Goal: Task Accomplishment & Management: Manage account settings

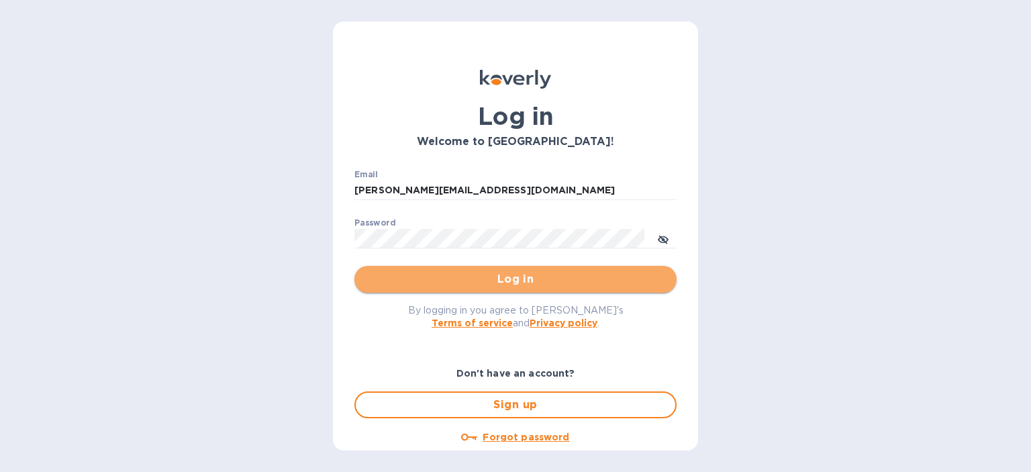
click at [511, 283] on span "Log in" at bounding box center [515, 279] width 301 height 16
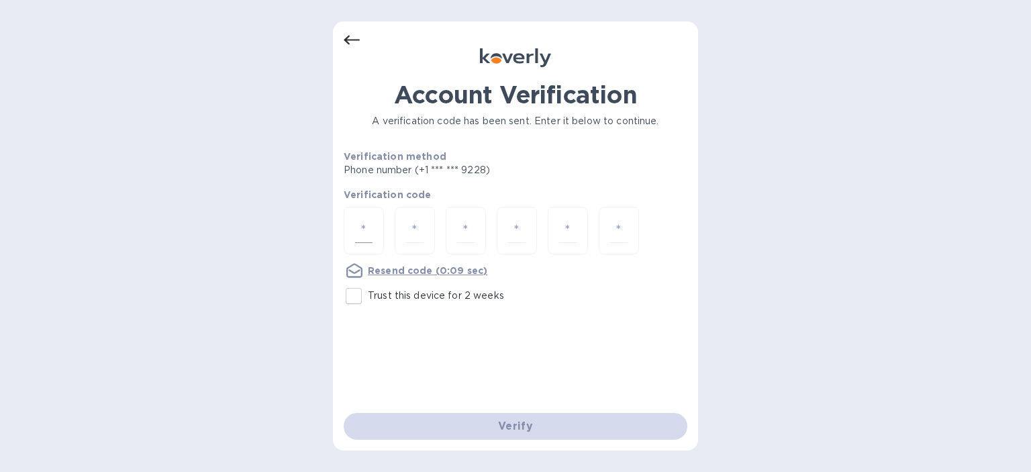
click at [360, 226] on input "number" at bounding box center [363, 230] width 17 height 25
type input "5"
type input "1"
type input "8"
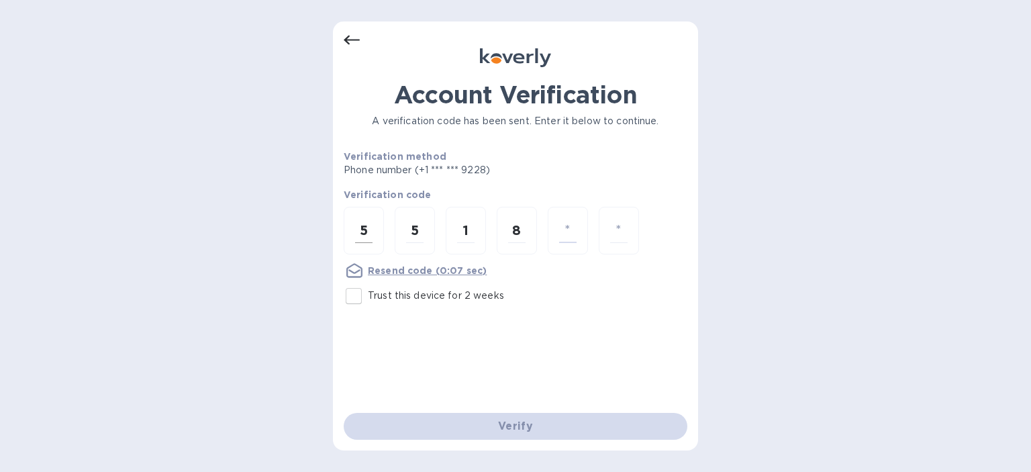
type input "9"
type input "6"
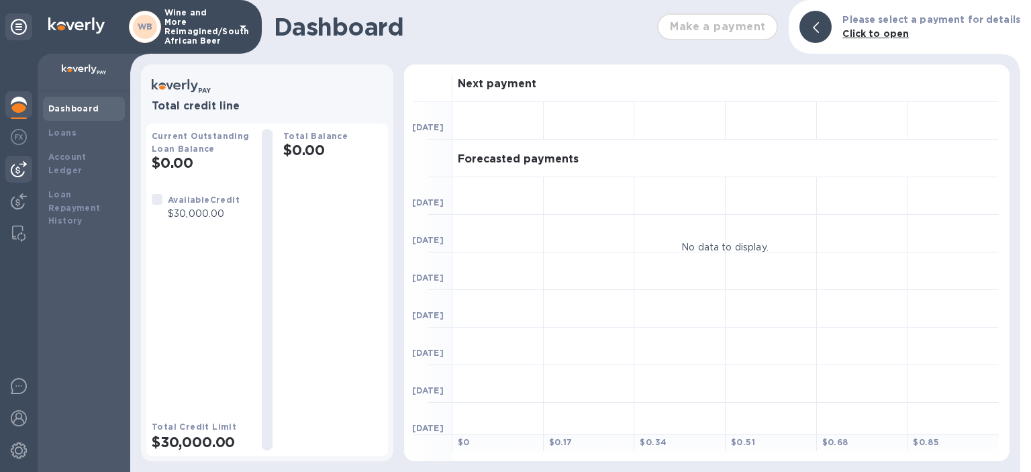
click at [18, 164] on img at bounding box center [19, 169] width 16 height 16
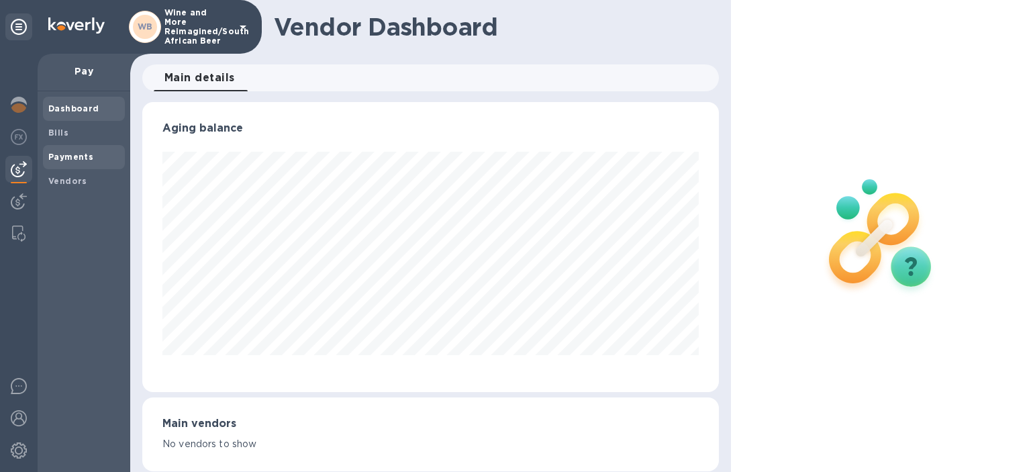
scroll to position [290, 577]
click at [59, 130] on b "Bills" at bounding box center [58, 133] width 20 height 10
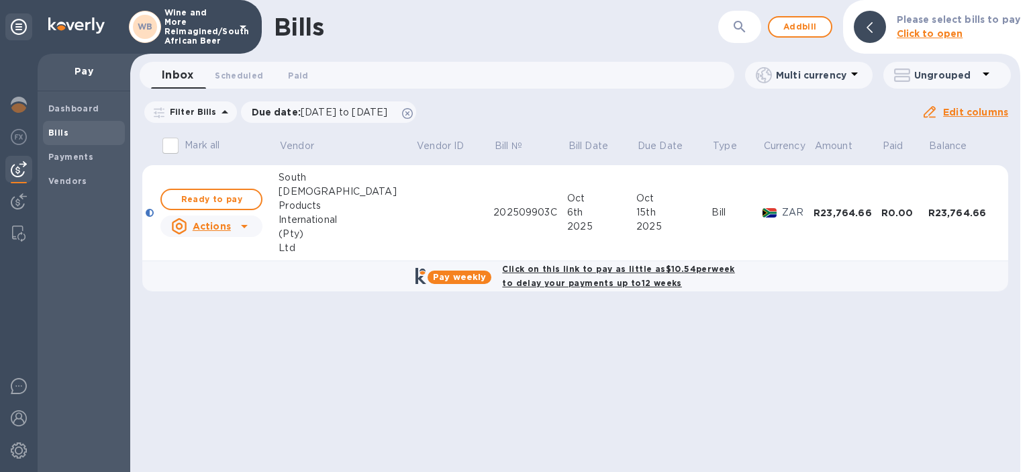
click at [293, 189] on div "African" at bounding box center [347, 192] width 137 height 14
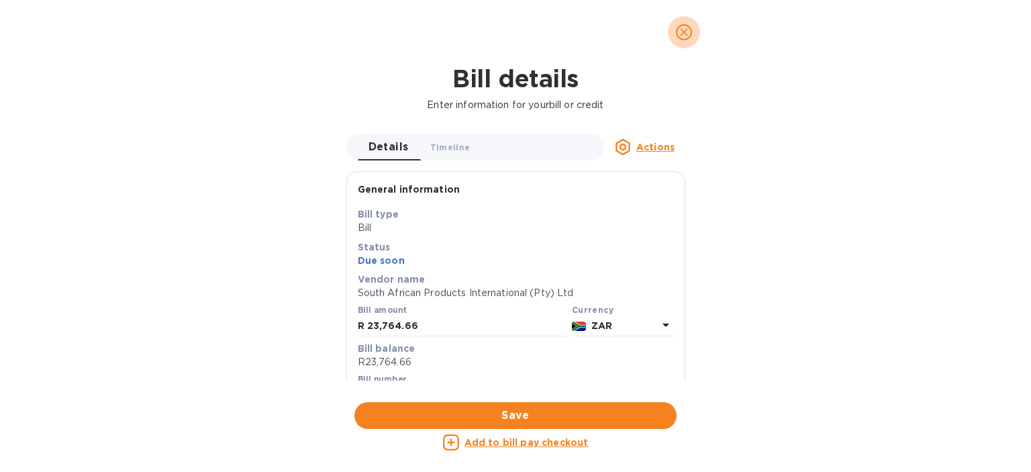
click at [675, 29] on button "close" at bounding box center [684, 32] width 32 height 32
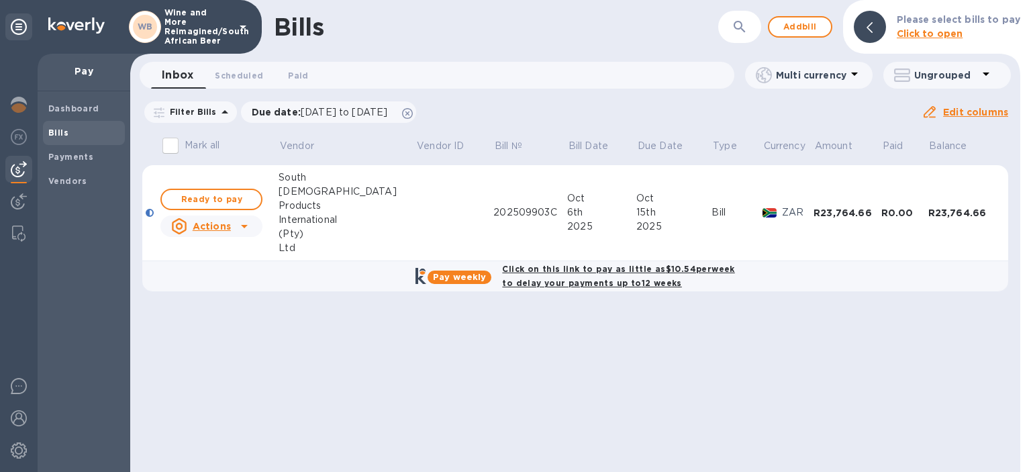
click at [826, 211] on div "R23,764.66" at bounding box center [848, 212] width 68 height 13
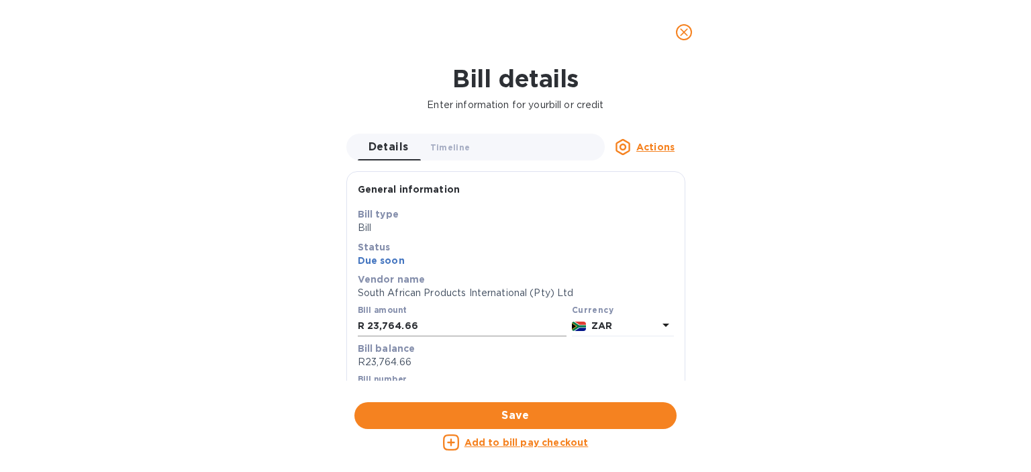
click at [431, 329] on input "23,764.66" at bounding box center [466, 326] width 199 height 20
drag, startPoint x: 431, startPoint y: 329, endPoint x: 346, endPoint y: 329, distance: 85.2
click at [367, 329] on input "23,764.66" at bounding box center [466, 326] width 199 height 20
click at [663, 321] on icon at bounding box center [666, 325] width 16 height 16
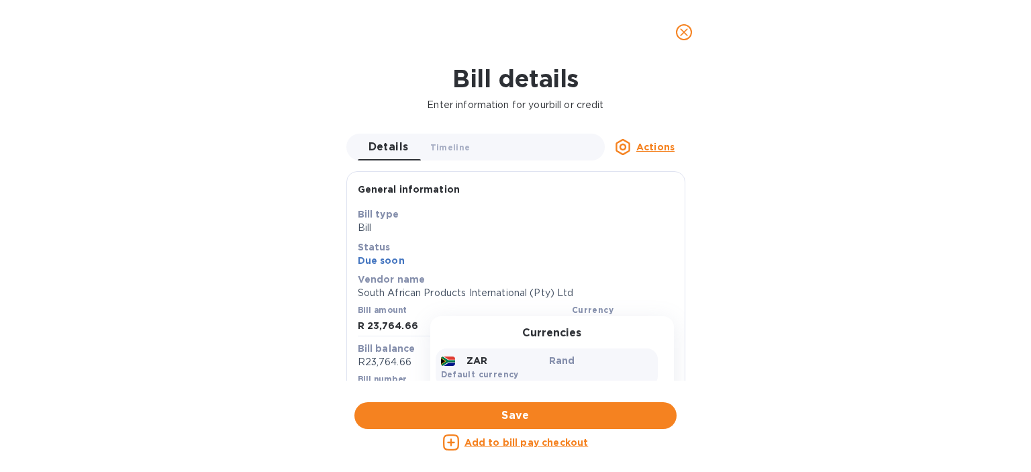
click at [670, 324] on div "Currencies ZAR Rand Default currency USD US Dollar Add new receiving method" at bounding box center [552, 387] width 244 height 143
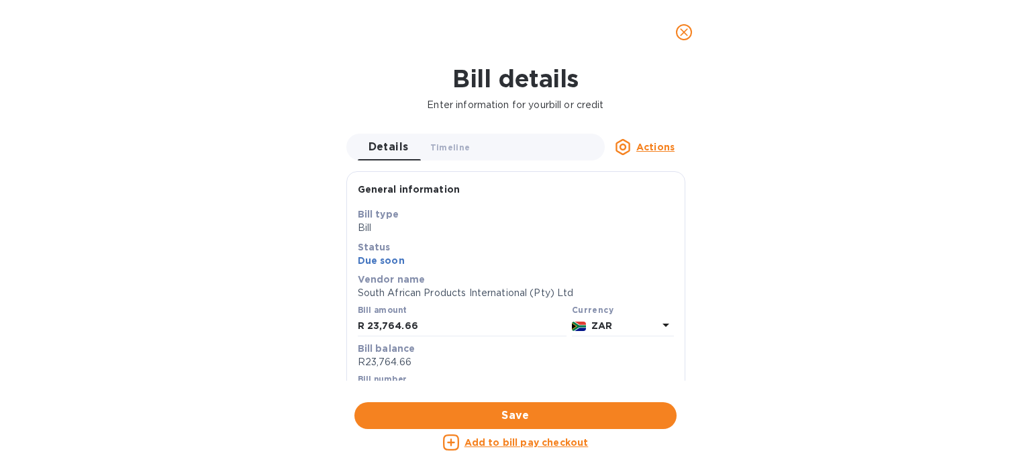
click at [946, 271] on div "Bill details Enter information for your bill or credit Details 0 Timeline 0 Act…" at bounding box center [515, 267] width 1031 height 407
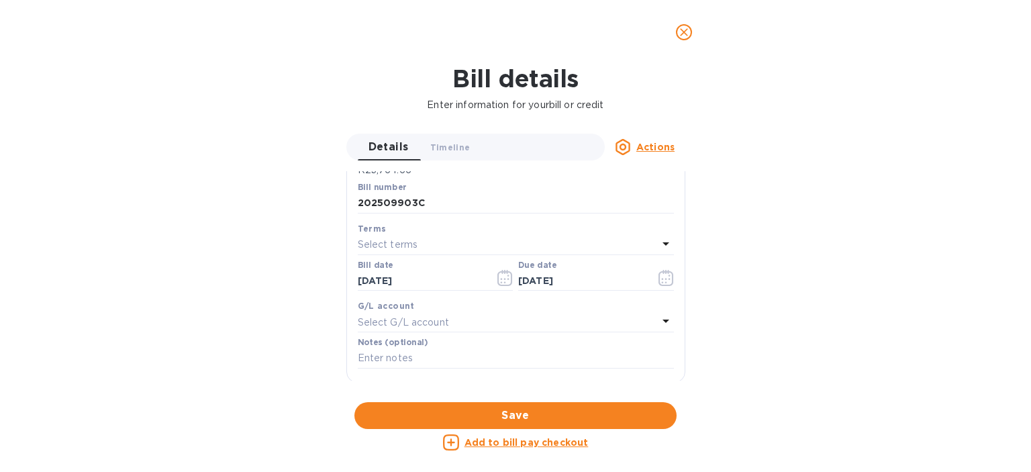
scroll to position [154, 0]
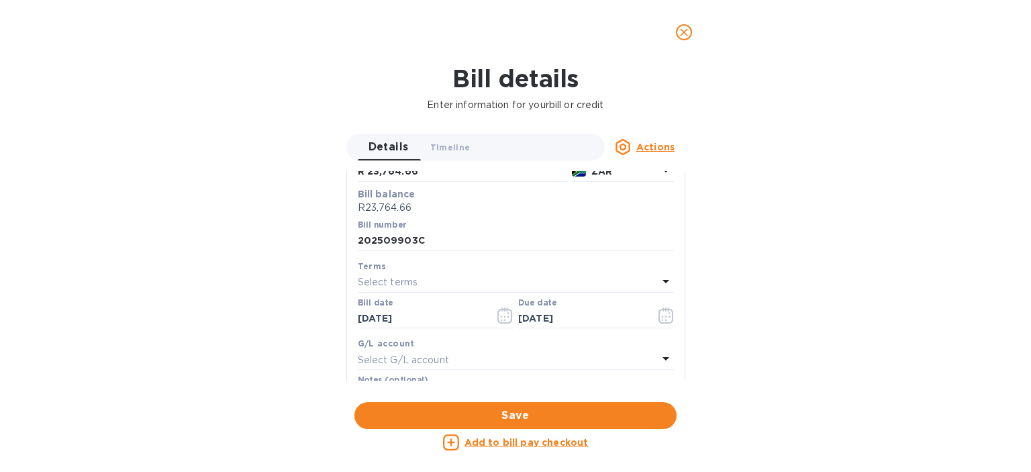
click at [987, 217] on div "Bill details Enter information for your bill or credit Details 0 Timeline 0 Act…" at bounding box center [515, 267] width 1031 height 407
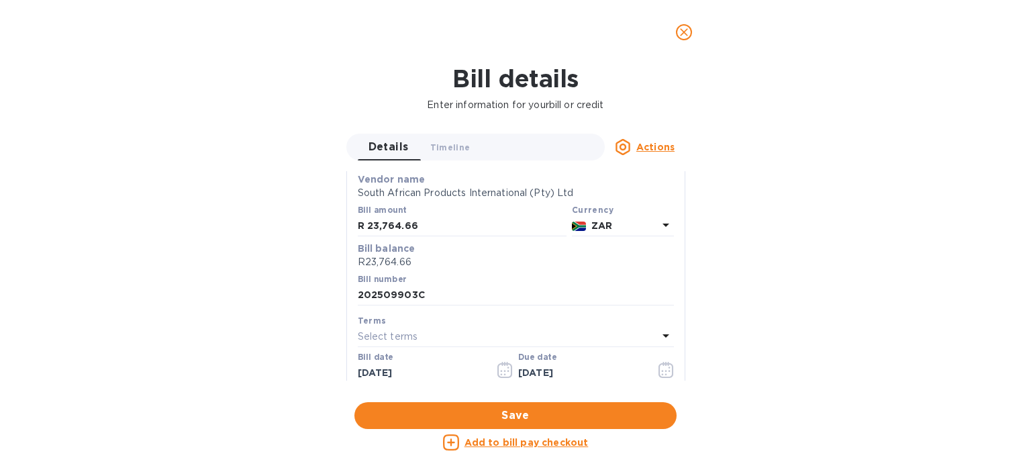
scroll to position [77, 0]
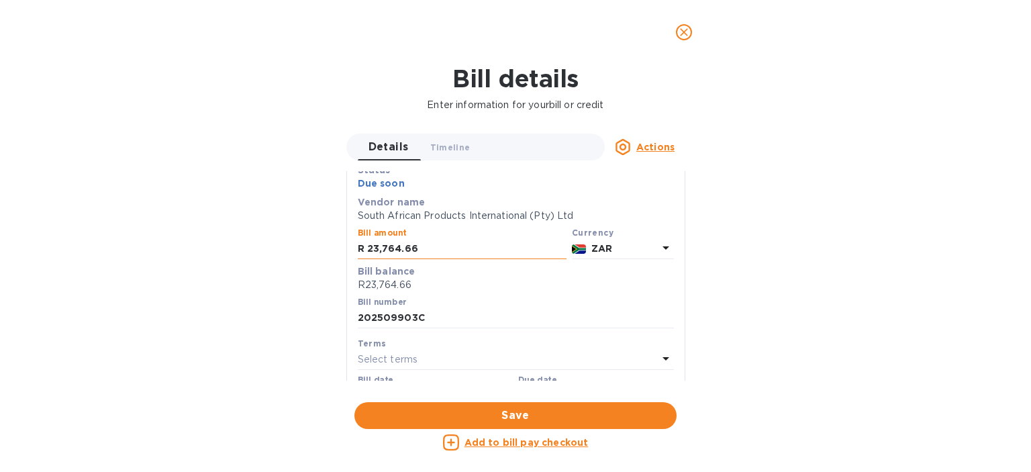
drag, startPoint x: 431, startPoint y: 248, endPoint x: 341, endPoint y: 250, distance: 90.0
click at [367, 250] on input "23,764.66" at bounding box center [466, 249] width 199 height 20
type input "8"
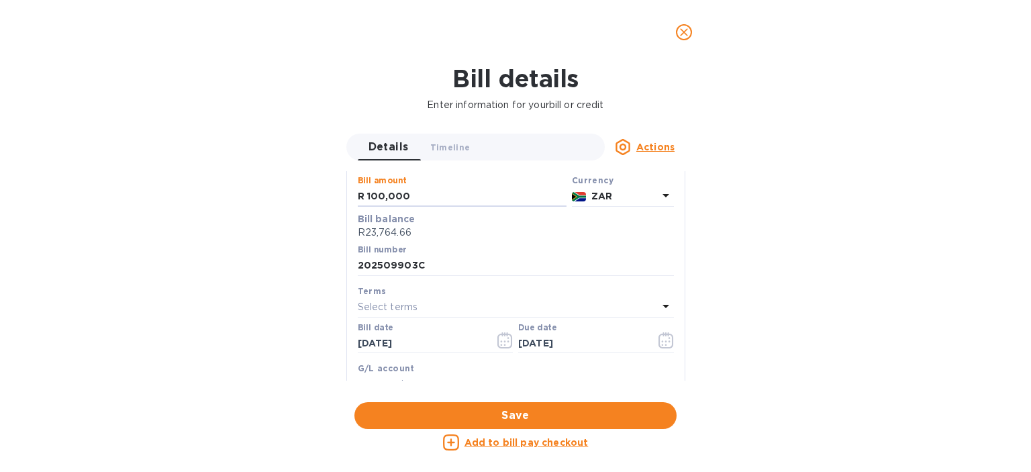
scroll to position [154, 0]
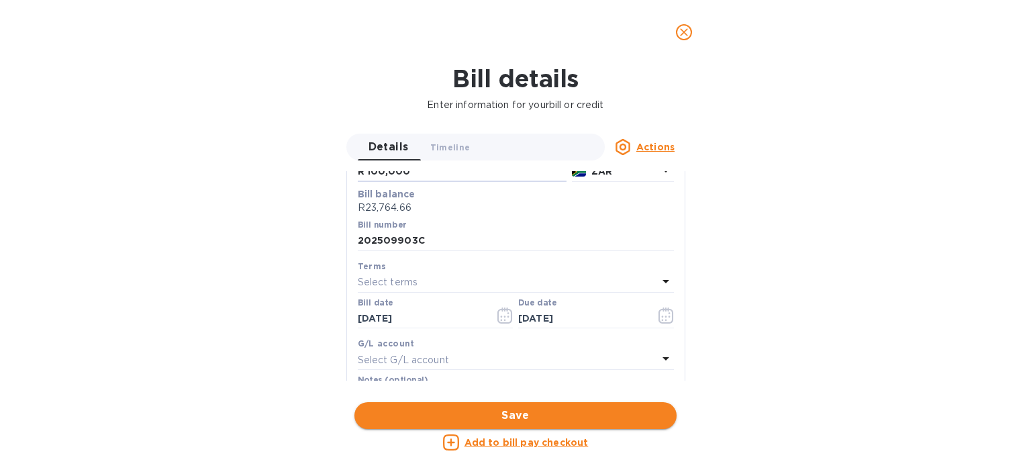
type input "100,000"
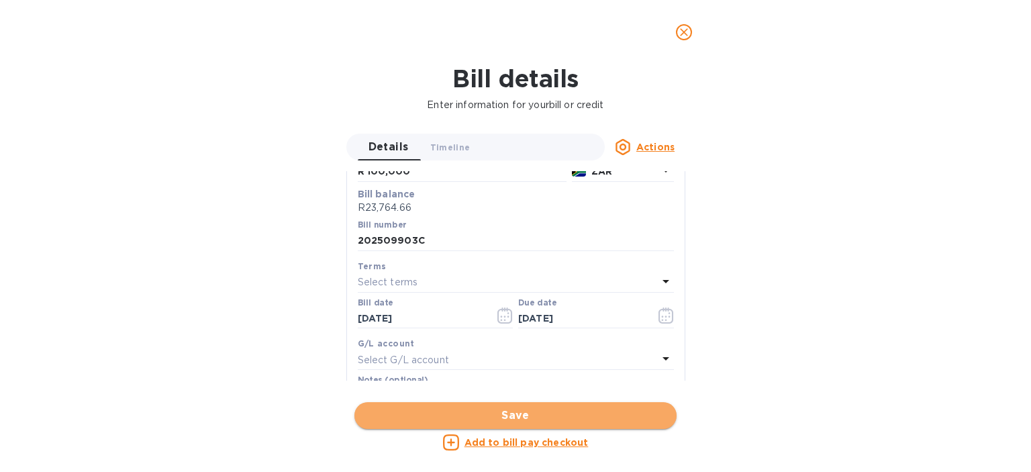
click at [516, 413] on span "Save" at bounding box center [515, 415] width 301 height 16
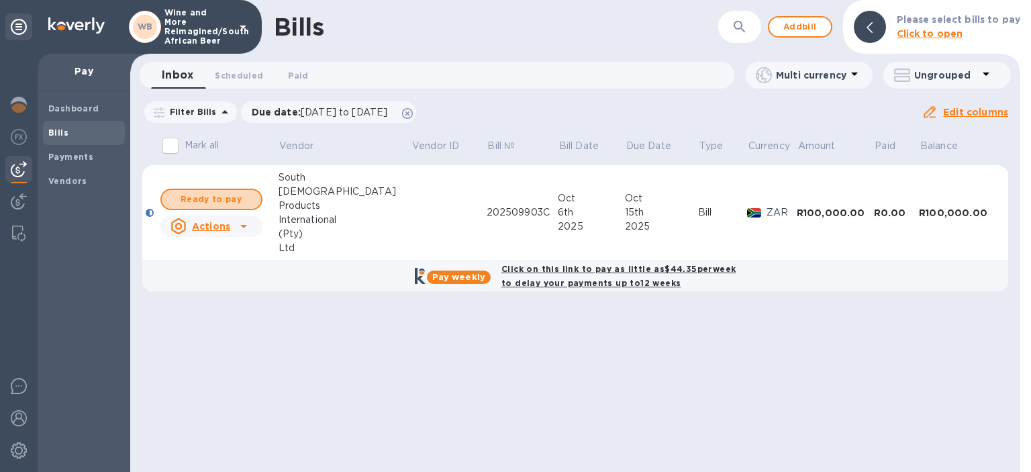
click at [214, 198] on span "Ready to pay" at bounding box center [212, 199] width 78 height 16
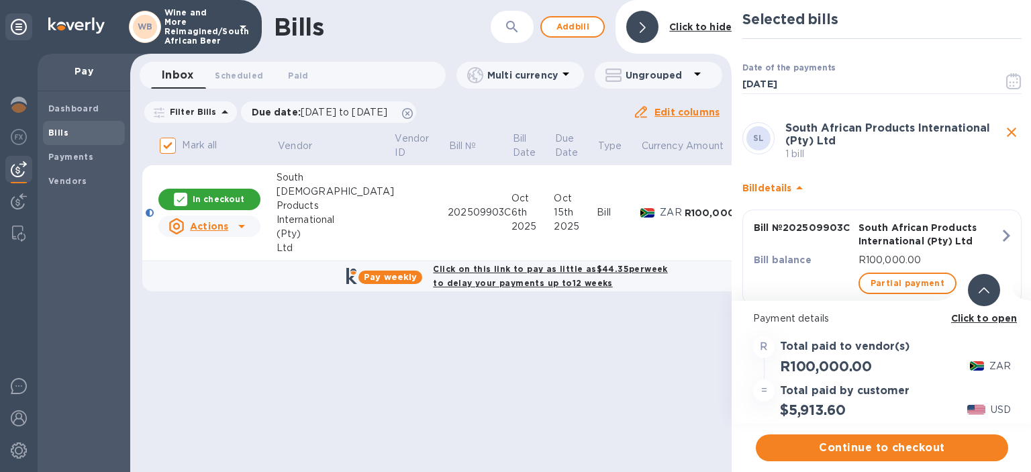
scroll to position [0, 4]
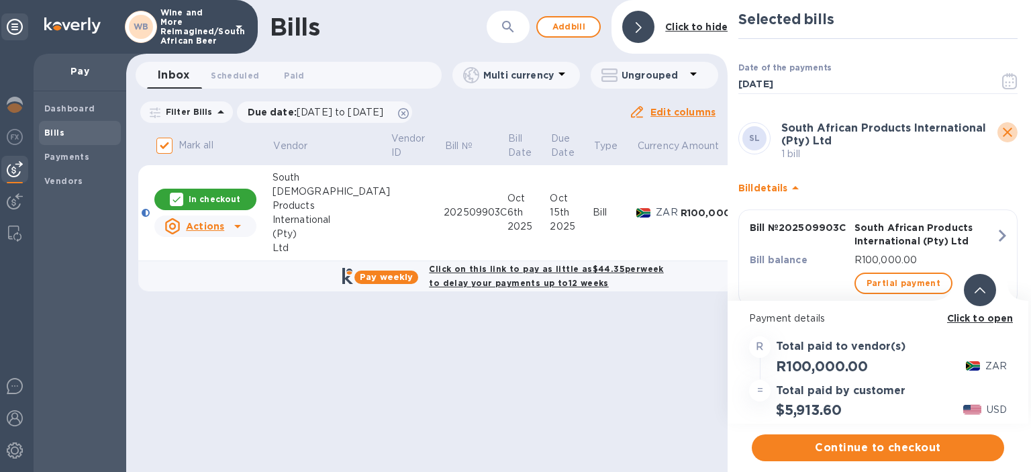
click at [1007, 129] on icon "close" at bounding box center [1007, 132] width 16 height 16
checkbox input "false"
